Goal: Communication & Community: Participate in discussion

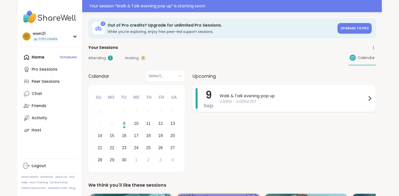
click at [241, 95] on span "Walk & Talk evening pop up" at bounding box center [293, 96] width 147 height 6
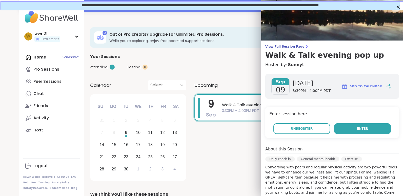
click at [349, 129] on button "Enter" at bounding box center [362, 128] width 57 height 11
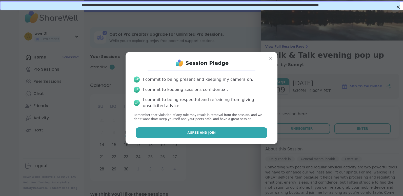
click at [202, 131] on span "Agree and Join" at bounding box center [201, 132] width 28 height 5
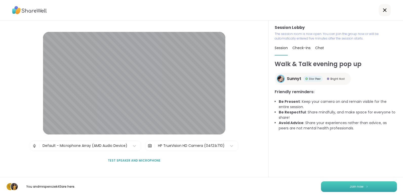
click at [348, 189] on button "Join now" at bounding box center [359, 186] width 76 height 11
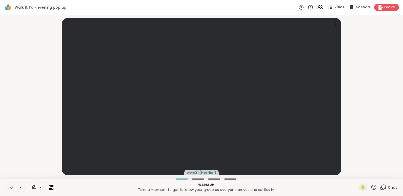
click at [11, 186] on icon at bounding box center [11, 187] width 5 height 5
click at [386, 7] on span "Leave" at bounding box center [389, 7] width 11 height 5
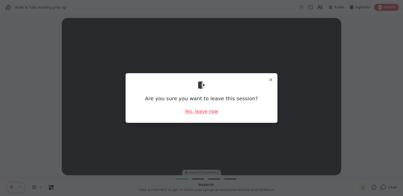
click at [199, 111] on div "Yes, leave now" at bounding box center [201, 111] width 33 height 6
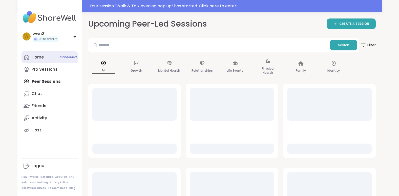
click at [42, 56] on div "Home 1 Scheduled" at bounding box center [38, 57] width 12 height 6
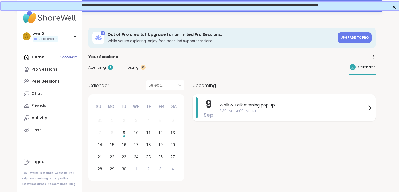
click at [297, 113] on span "3:30PM - 4:00PM PDT" at bounding box center [293, 110] width 147 height 5
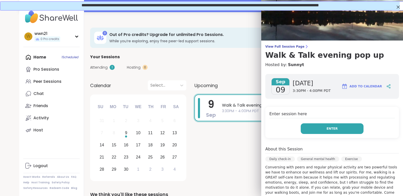
click at [332, 128] on button "Enter" at bounding box center [331, 128] width 63 height 11
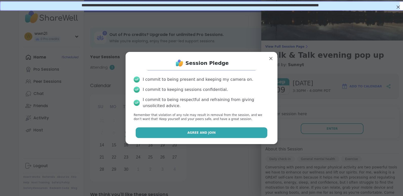
click at [246, 130] on button "Agree and Join" at bounding box center [202, 132] width 132 height 11
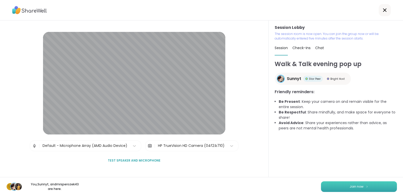
click at [349, 187] on span "Join now" at bounding box center [356, 186] width 14 height 5
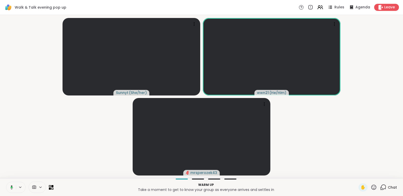
click at [289, 156] on video-player-container "Sunnyt ( She/her ) wwn21 ( He/Him ) mrsperozek43" at bounding box center [201, 96] width 397 height 159
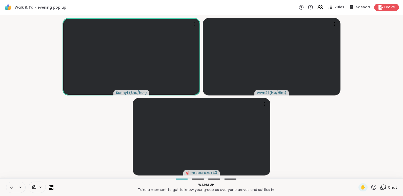
click at [13, 186] on icon at bounding box center [11, 187] width 5 height 5
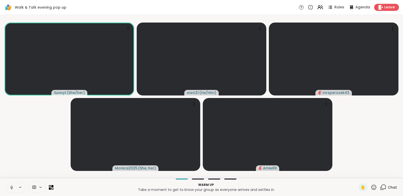
click at [10, 185] on icon at bounding box center [11, 187] width 5 height 5
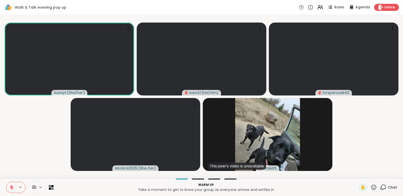
click at [11, 185] on icon at bounding box center [11, 187] width 5 height 5
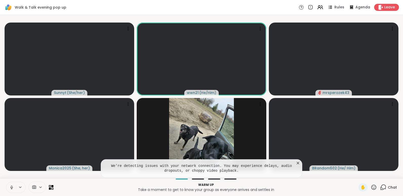
click at [12, 185] on icon at bounding box center [11, 187] width 5 height 5
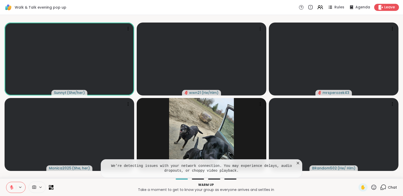
click at [297, 162] on icon at bounding box center [297, 162] width 5 height 5
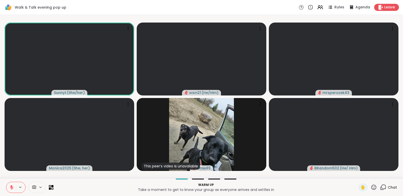
click at [13, 189] on icon at bounding box center [11, 187] width 5 height 5
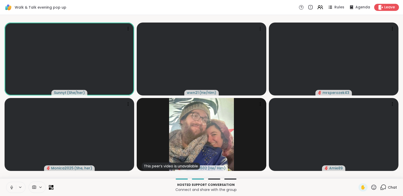
click at [12, 187] on icon at bounding box center [11, 187] width 5 height 5
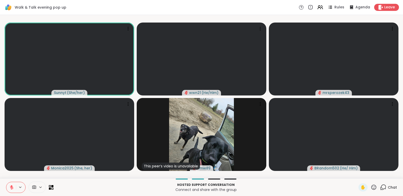
click at [12, 187] on icon at bounding box center [12, 187] width 4 height 4
click at [380, 184] on div "1 Chat" at bounding box center [388, 187] width 17 height 8
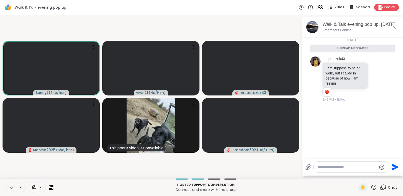
click at [10, 187] on icon at bounding box center [11, 187] width 5 height 5
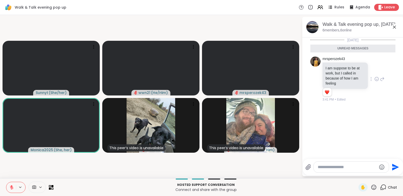
click at [374, 79] on icon at bounding box center [376, 78] width 5 height 5
click at [375, 70] on div "Select Reaction: Heart" at bounding box center [376, 71] width 5 height 5
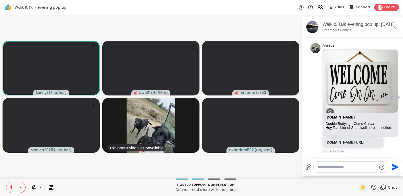
scroll to position [68, 0]
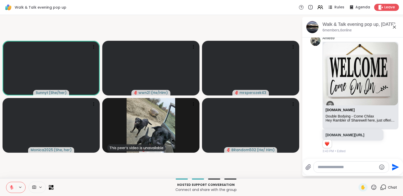
click at [337, 164] on textarea "Type your message" at bounding box center [346, 166] width 59 height 5
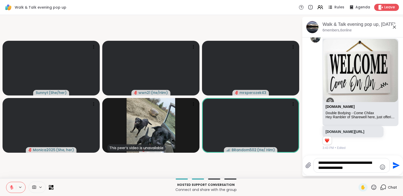
type textarea "**********"
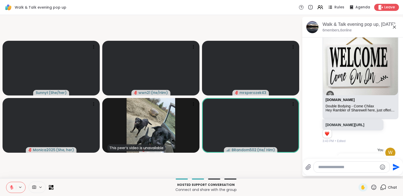
scroll to position [105, 0]
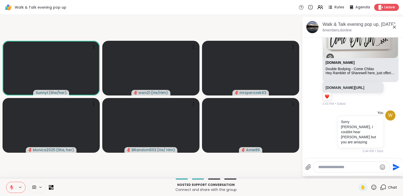
click at [11, 187] on icon at bounding box center [12, 187] width 4 height 4
click at [11, 187] on icon at bounding box center [11, 186] width 1 height 2
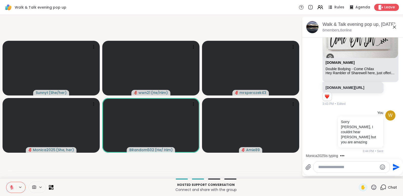
click at [11, 187] on icon at bounding box center [12, 187] width 4 height 4
click at [11, 187] on icon at bounding box center [11, 186] width 1 height 2
